Goal: Obtain resource: Download file/media

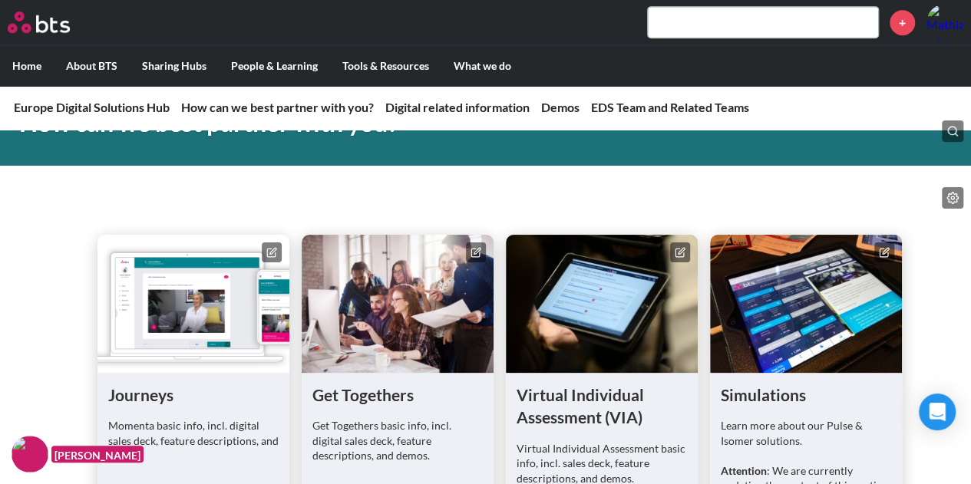
scroll to position [537, 0]
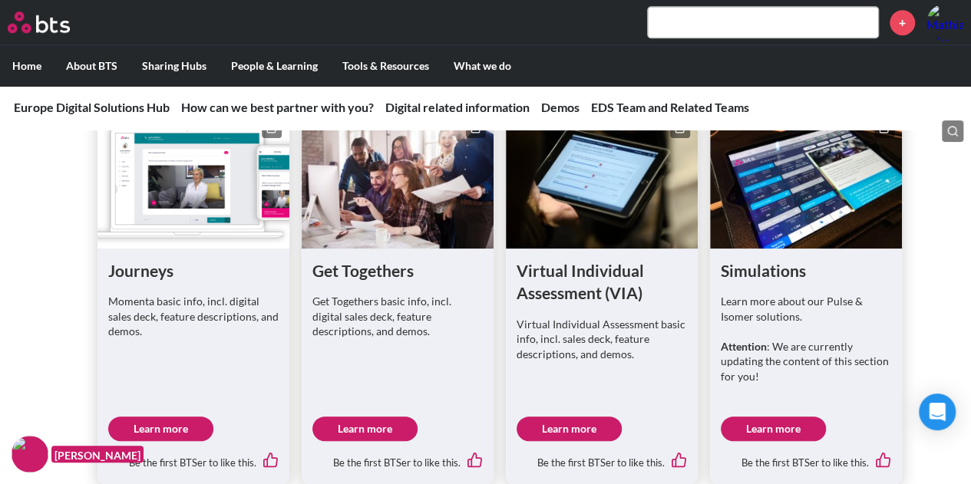
click at [364, 420] on link "Learn more" at bounding box center [364, 429] width 105 height 25
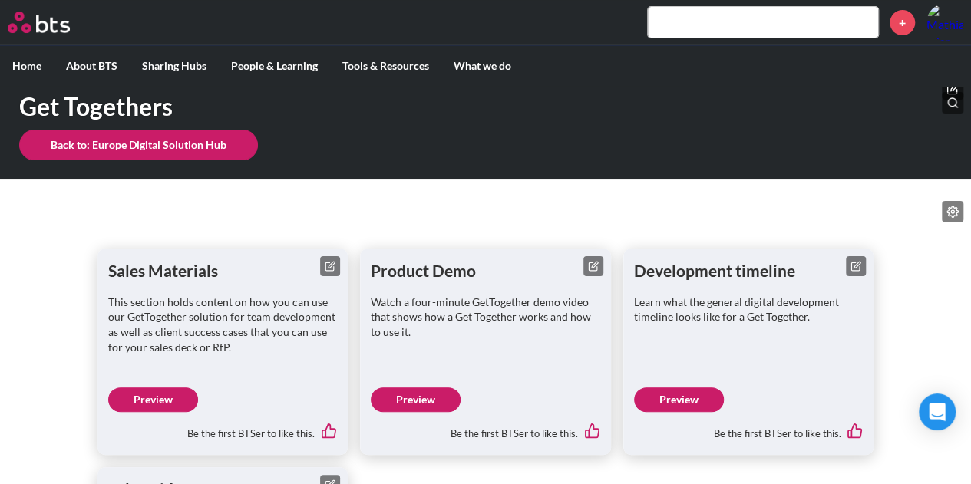
scroll to position [154, 0]
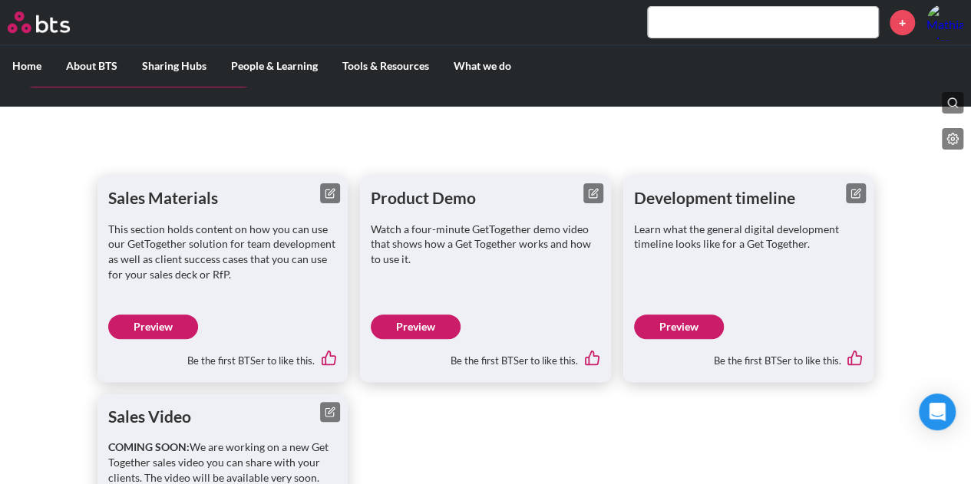
click at [156, 326] on link "Preview" at bounding box center [153, 327] width 90 height 25
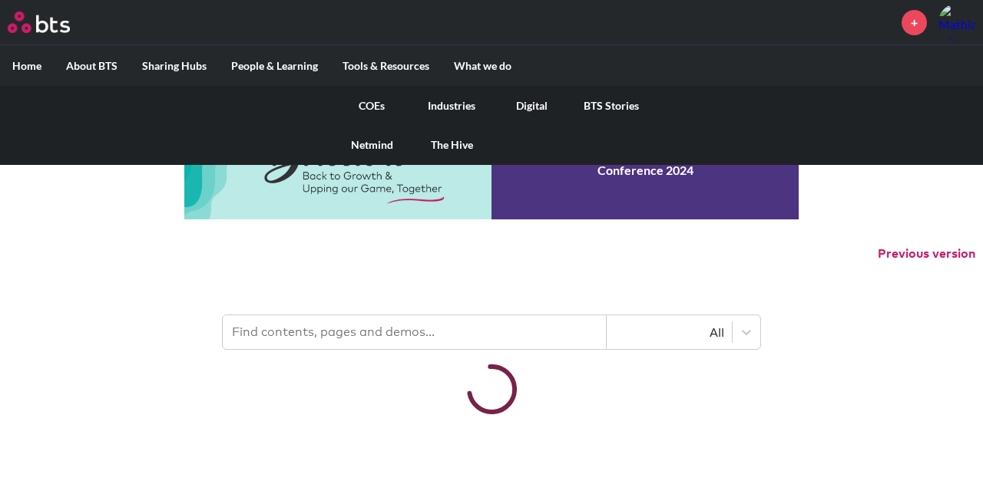
click at [531, 98] on link "Digital" at bounding box center [531, 106] width 80 height 40
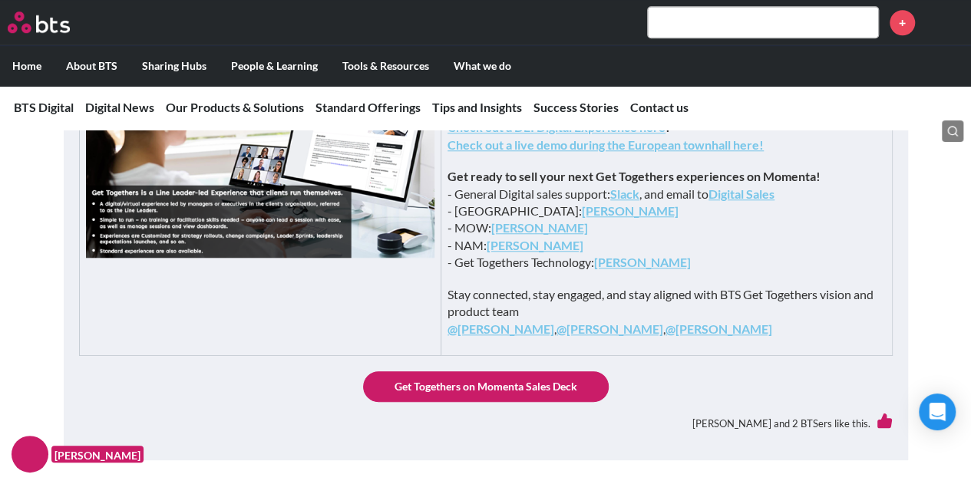
scroll to position [614, 0]
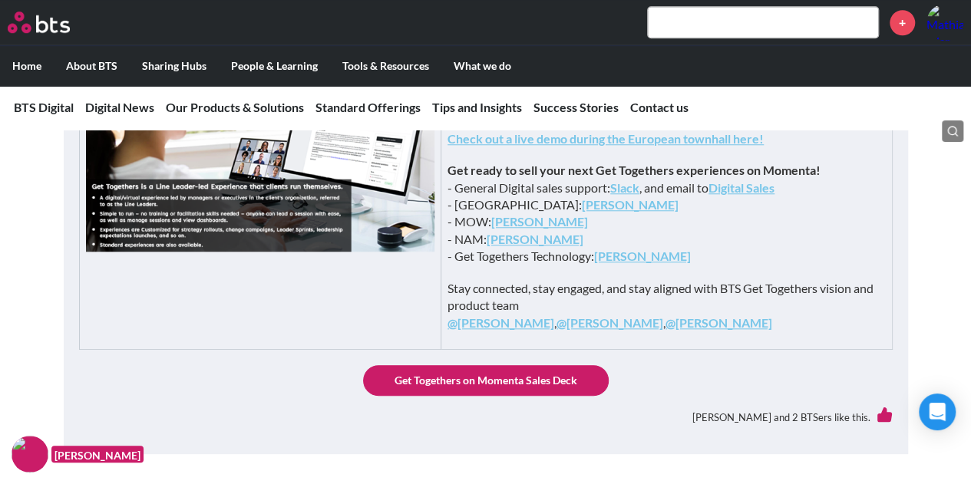
click at [512, 396] on link "Get Togethers on Momenta Sales Deck" at bounding box center [486, 380] width 246 height 31
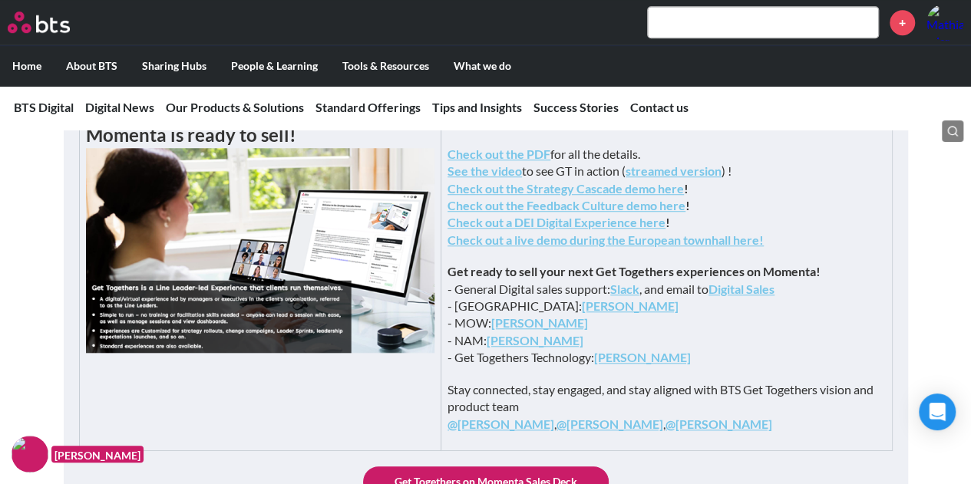
scroll to position [537, 0]
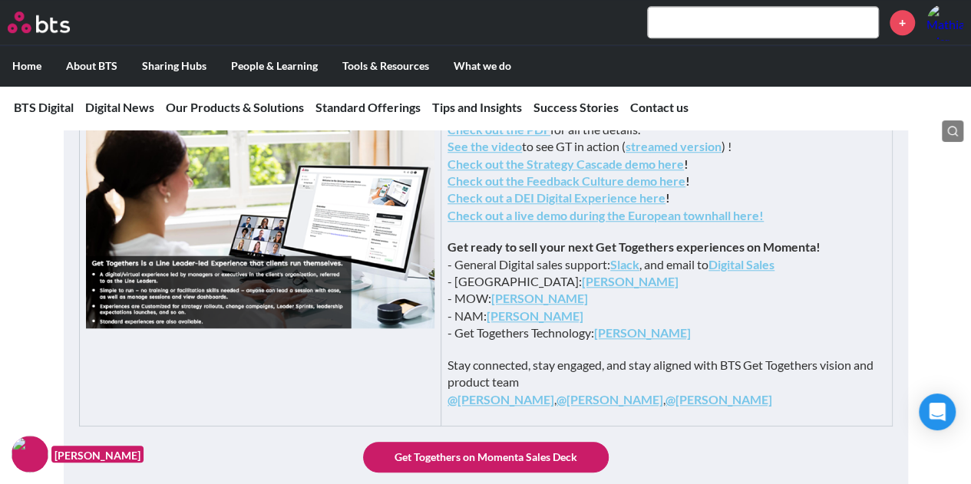
click at [722, 154] on strong "streamed version" at bounding box center [674, 146] width 96 height 15
